Goal: Register for event/course

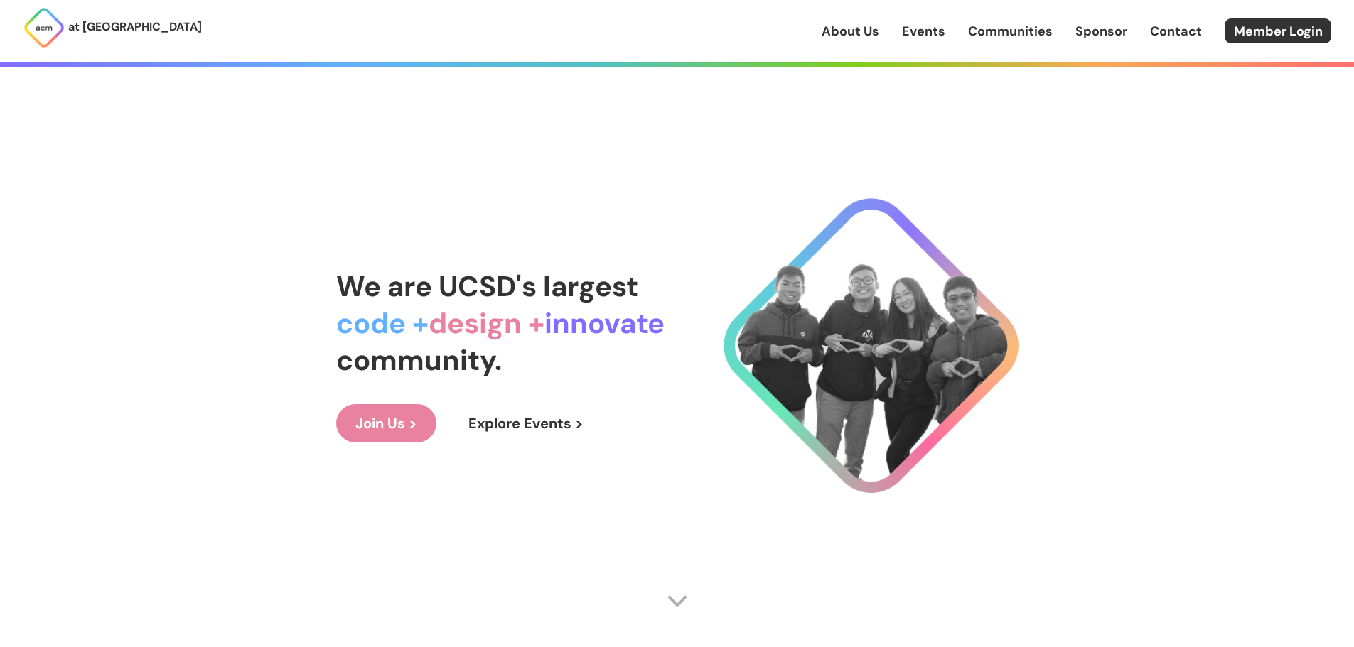
click at [543, 430] on link "Explore Events >" at bounding box center [526, 423] width 154 height 38
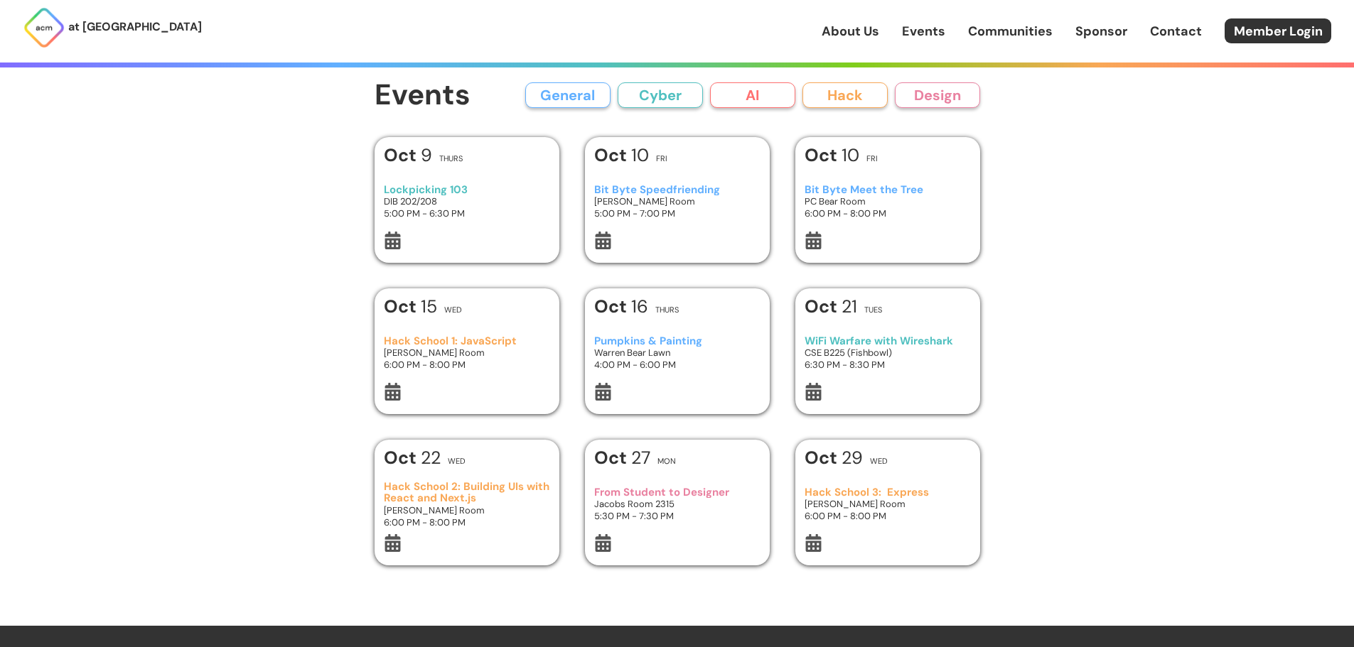
click at [664, 97] on button "Cyber" at bounding box center [660, 95] width 85 height 26
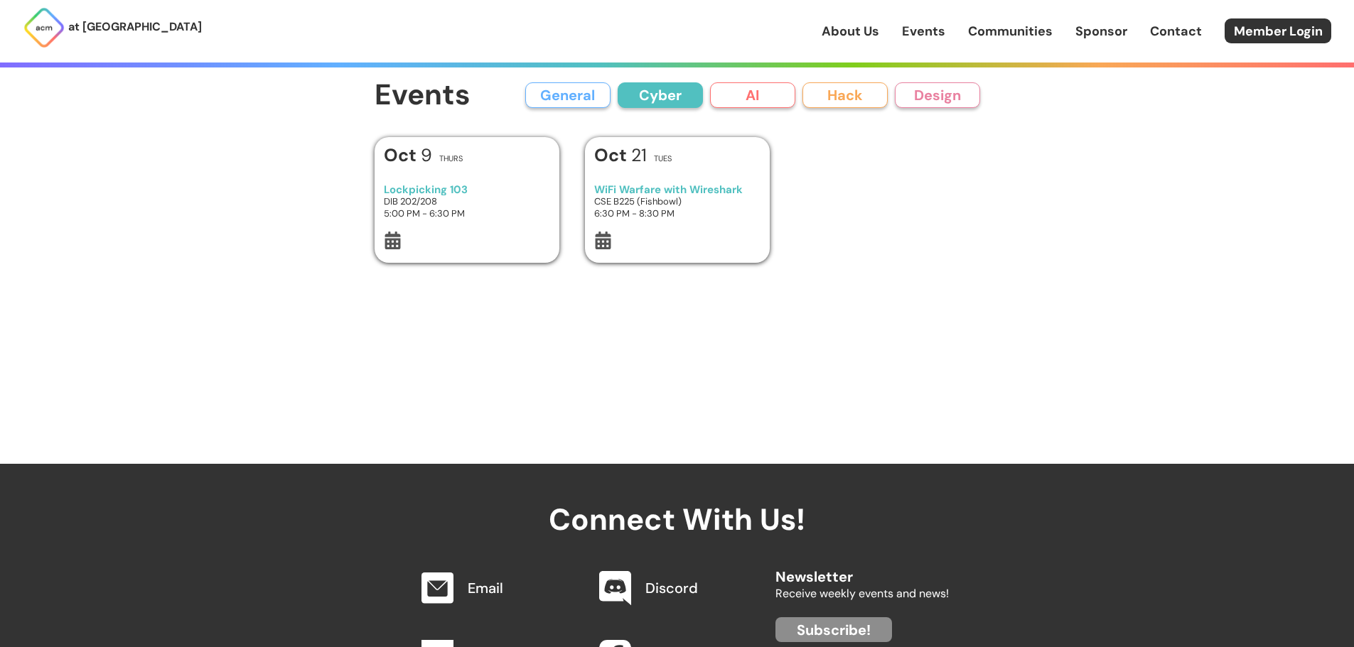
drag, startPoint x: 587, startPoint y: 91, endPoint x: 603, endPoint y: 91, distance: 16.3
click at [588, 91] on button "General" at bounding box center [567, 95] width 85 height 26
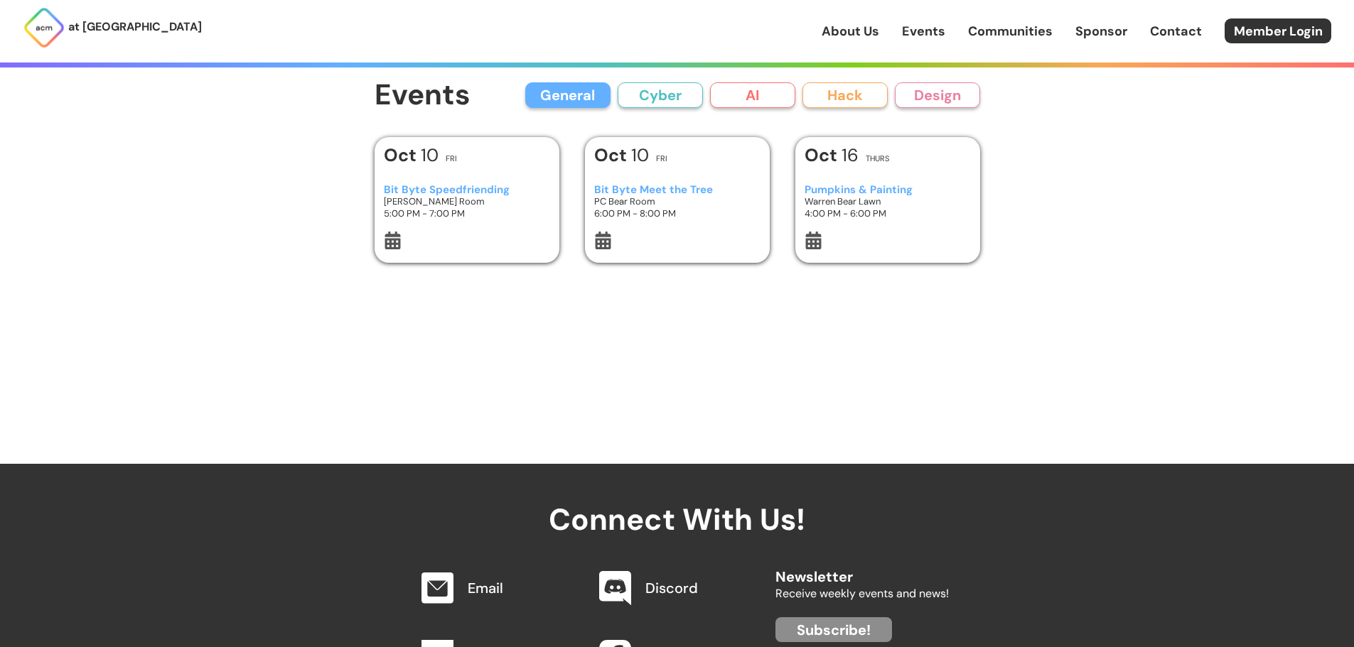
click at [732, 85] on button "AI" at bounding box center [752, 95] width 85 height 26
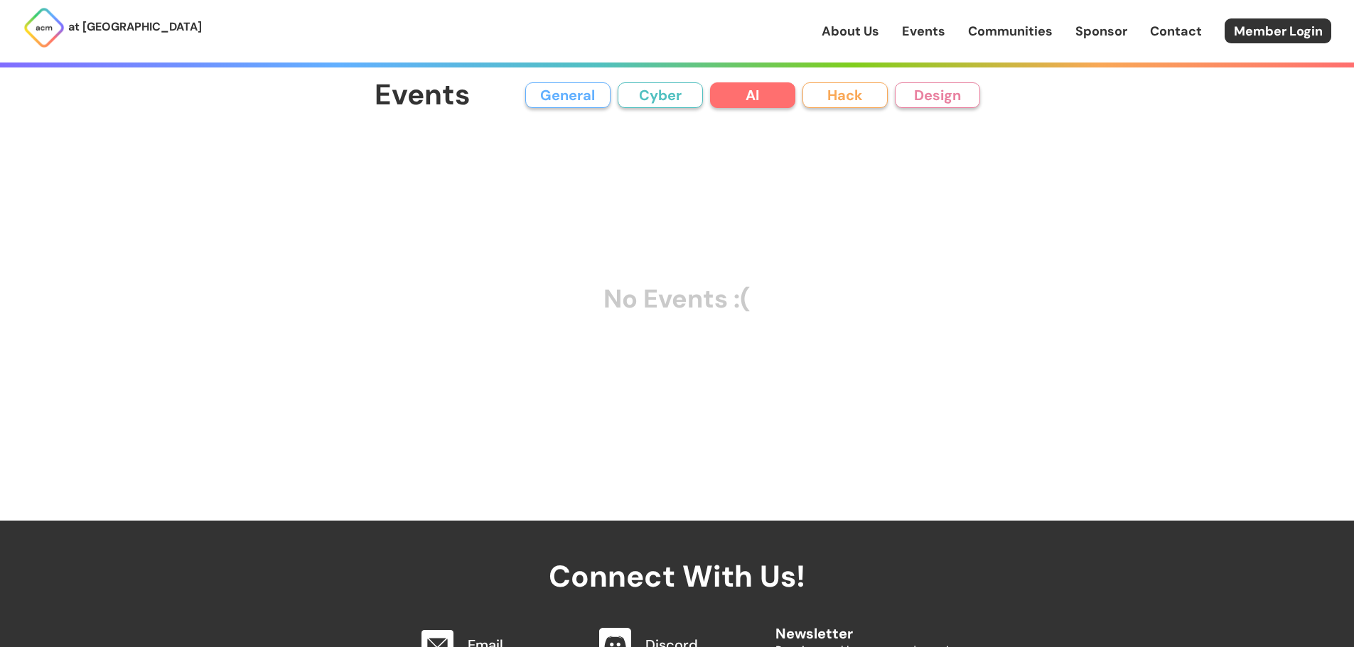
click at [807, 91] on button "Hack" at bounding box center [844, 95] width 85 height 26
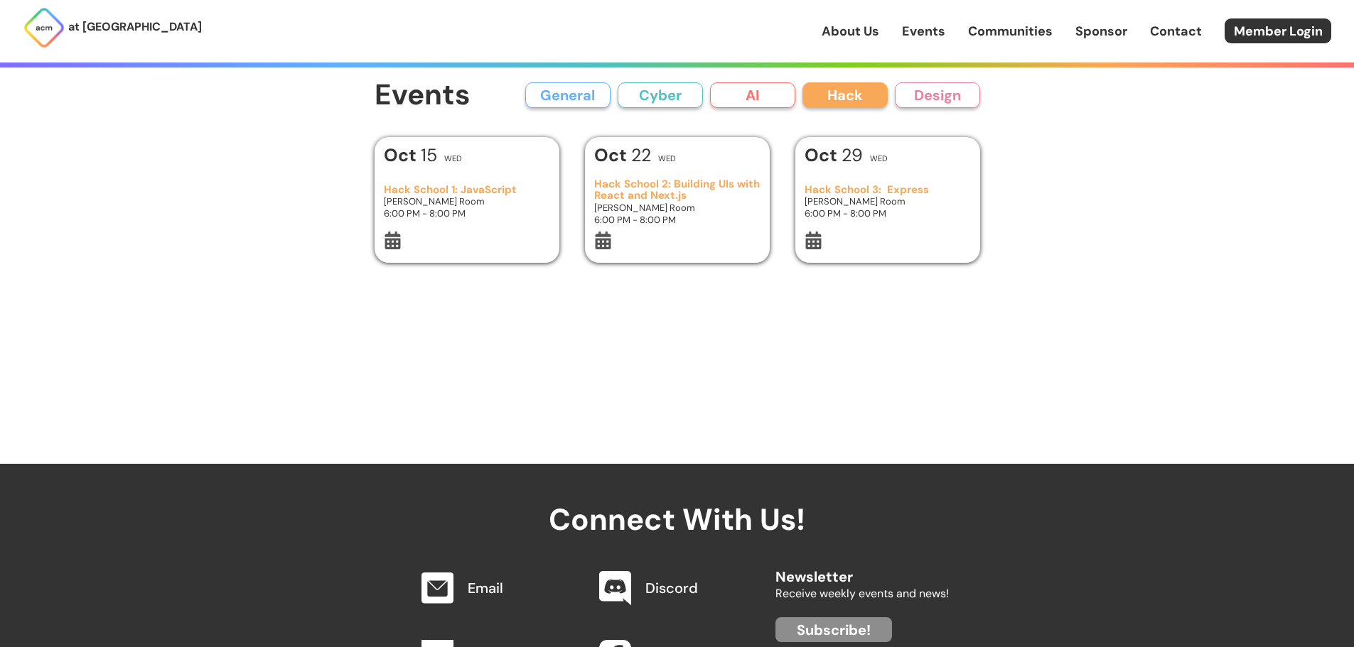
click at [863, 98] on button "Hack" at bounding box center [844, 95] width 85 height 26
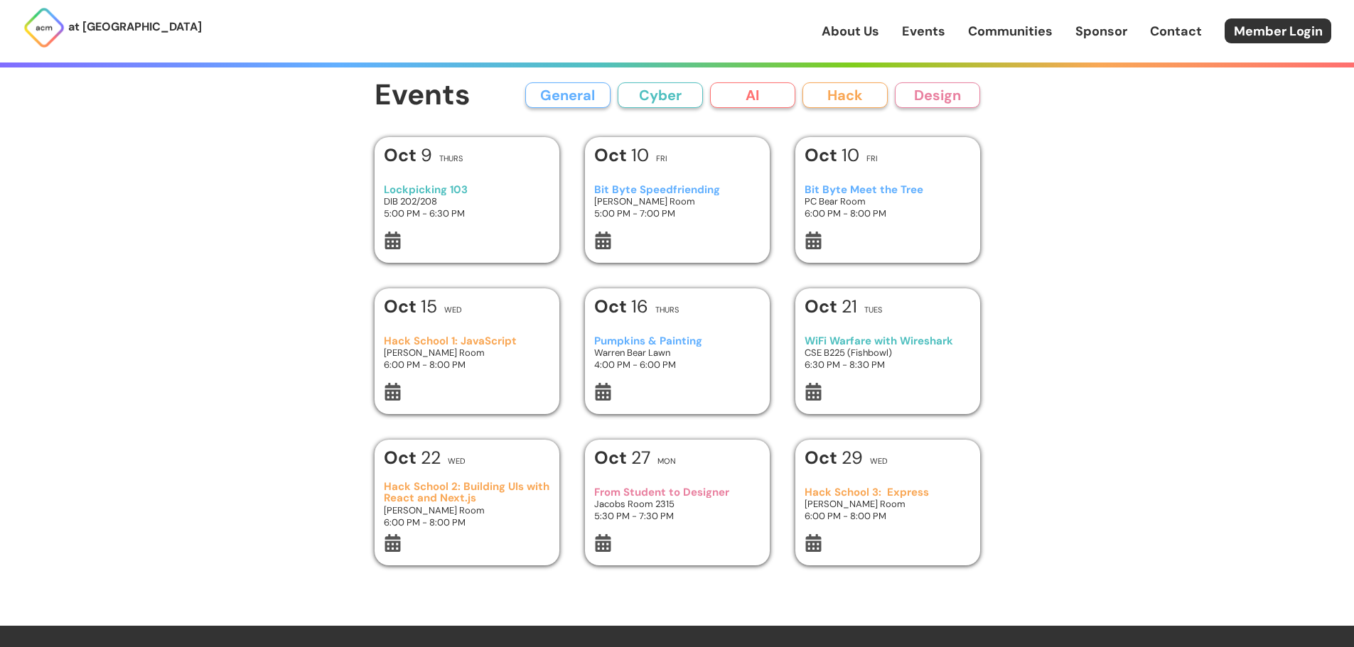
click at [924, 94] on button "Design" at bounding box center [937, 95] width 85 height 26
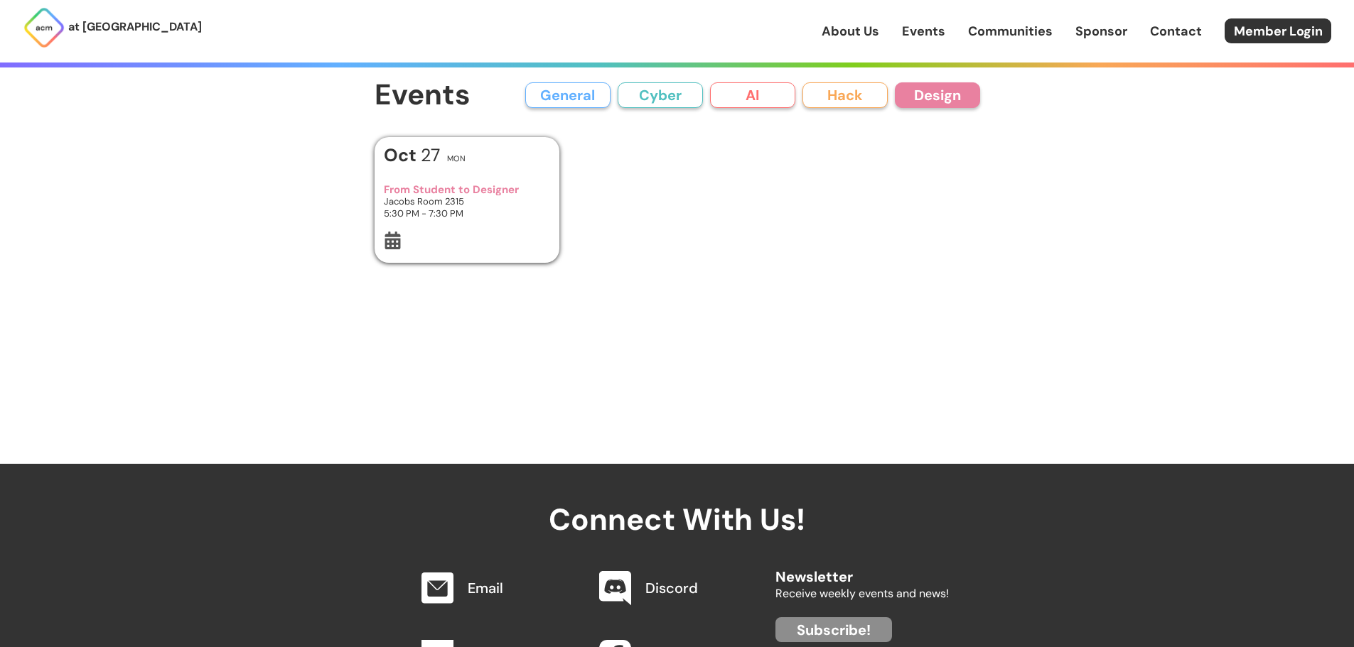
click at [585, 101] on button "General" at bounding box center [567, 95] width 85 height 26
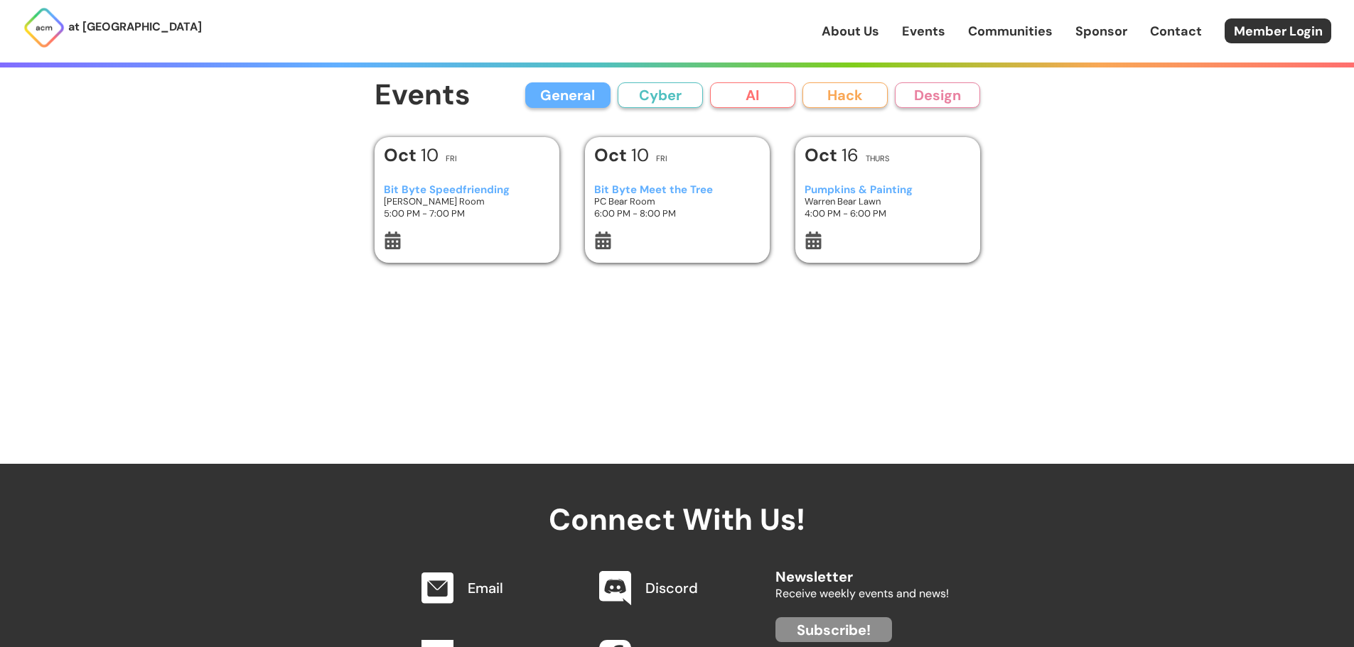
click at [494, 220] on h3 "5:00 PM - 7:00 PM" at bounding box center [467, 214] width 166 height 12
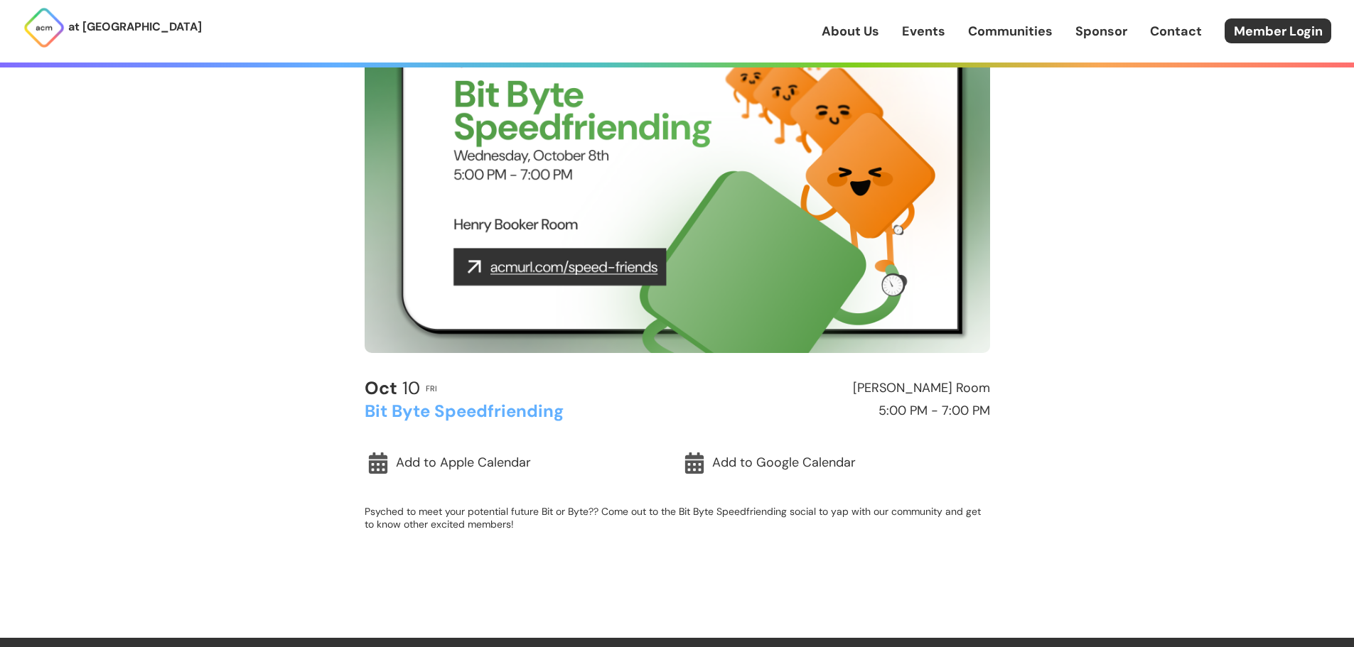
scroll to position [142, 0]
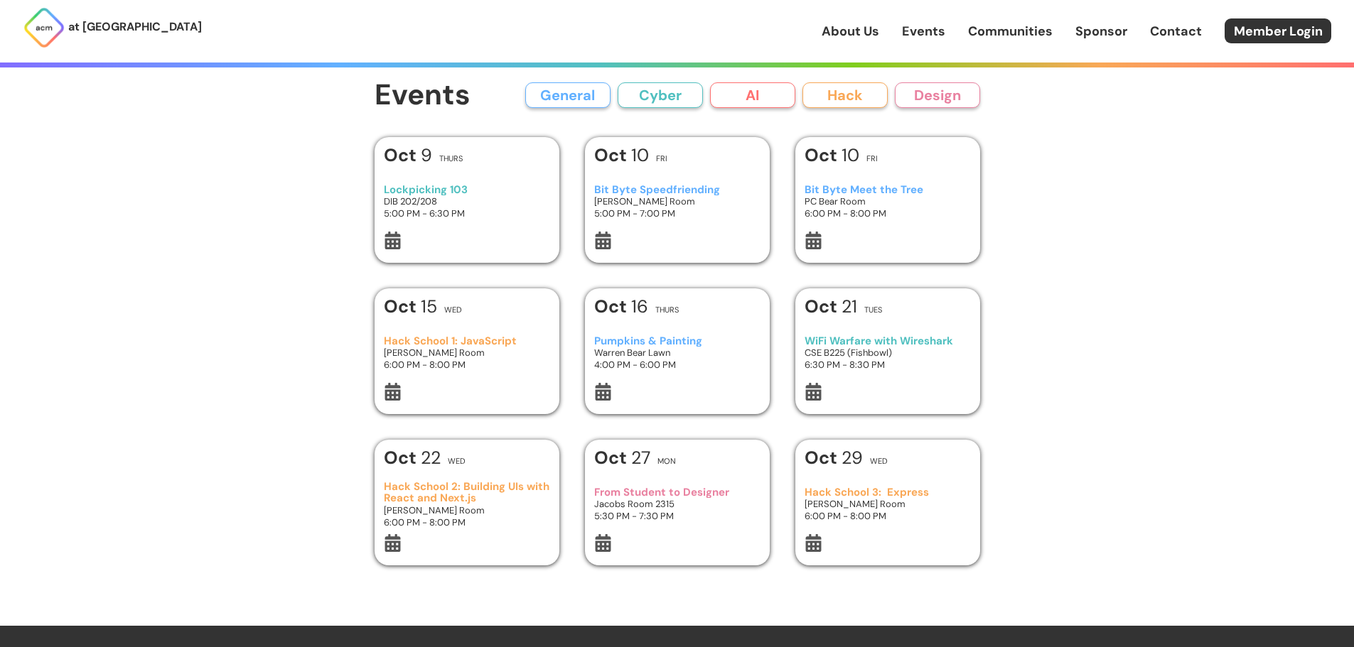
click at [546, 93] on button "General" at bounding box center [567, 95] width 85 height 26
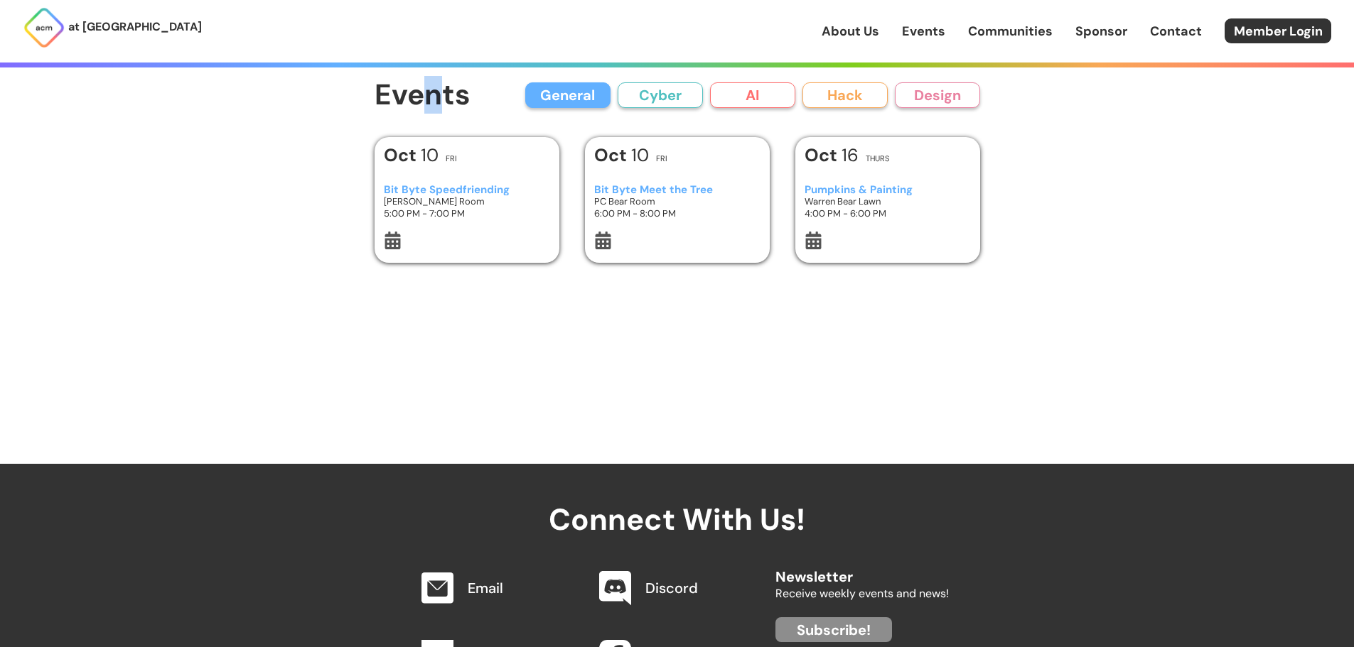
click at [433, 93] on h1 "Events" at bounding box center [423, 96] width 96 height 32
click at [377, 101] on h1 "Events" at bounding box center [423, 96] width 96 height 32
click at [114, 38] on link "at [GEOGRAPHIC_DATA]" at bounding box center [112, 27] width 179 height 43
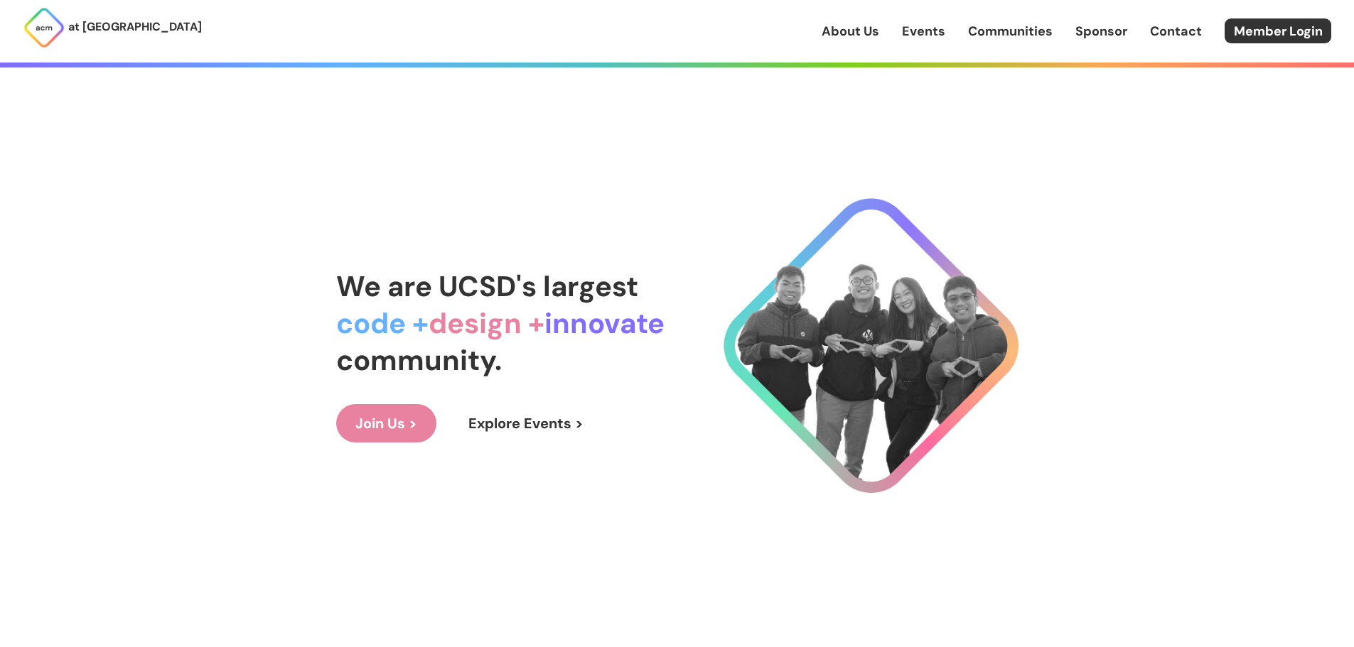
click at [522, 431] on link "Explore Events >" at bounding box center [526, 423] width 154 height 38
